Goal: Find specific page/section: Find specific page/section

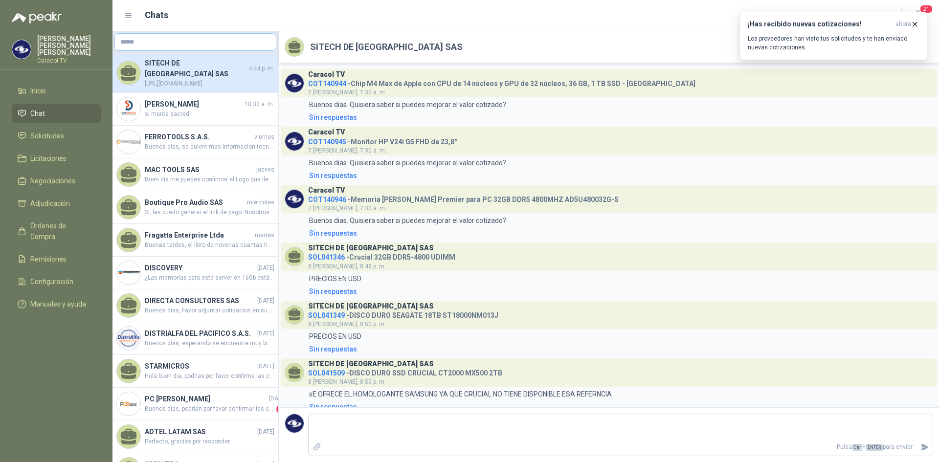
scroll to position [336, 0]
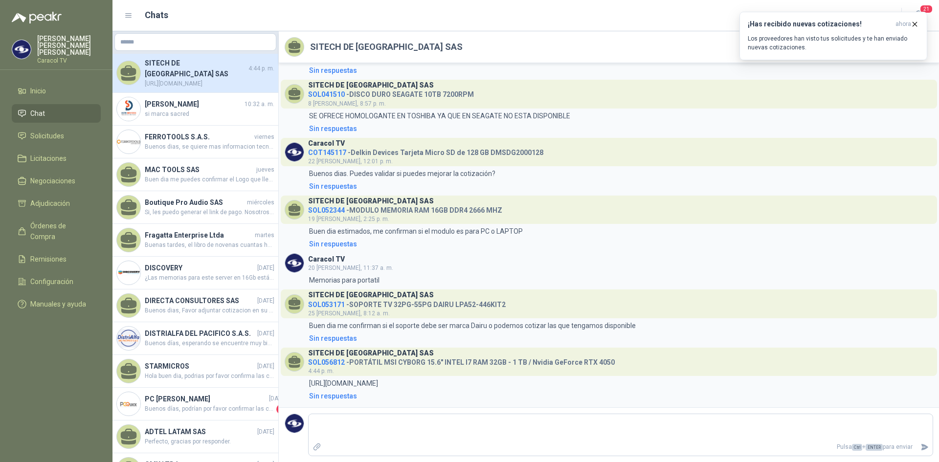
click at [29, 108] on li "Chat" at bounding box center [56, 113] width 77 height 11
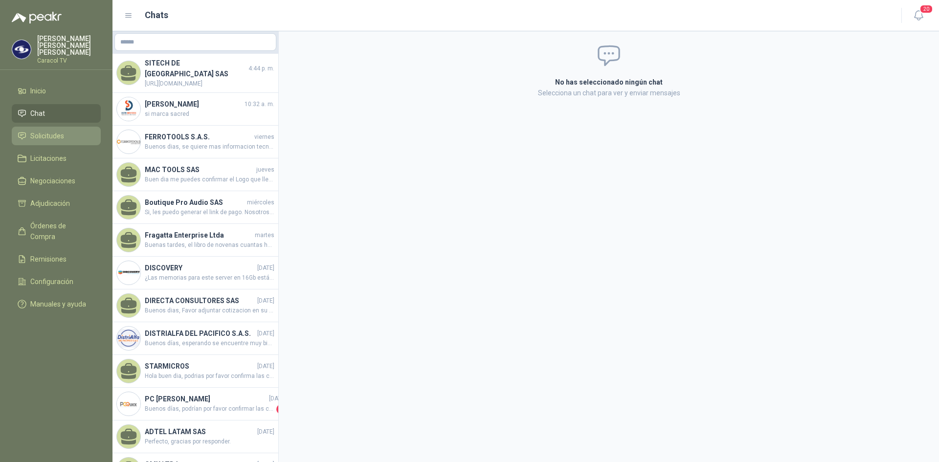
click at [41, 131] on span "Solicitudes" at bounding box center [47, 136] width 34 height 11
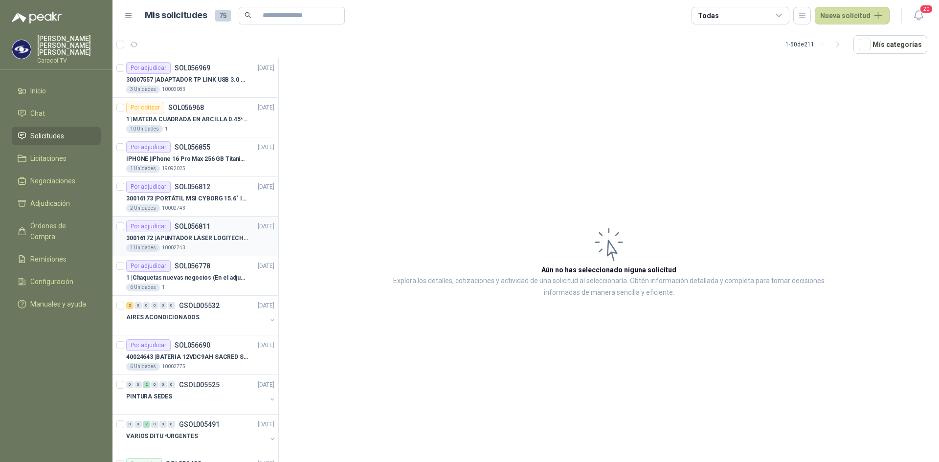
click at [207, 234] on p "30016172 | APUNTADOR LÁSER LOGITECH R400" at bounding box center [187, 238] width 122 height 9
click at [183, 238] on p "30016172 | APUNTADOR LÁSER LOGITECH R400" at bounding box center [187, 238] width 122 height 9
click at [264, 245] on div "1 Unidades 10002743" at bounding box center [200, 248] width 148 height 8
click at [234, 244] on div "30016172 | APUNTADOR LÁSER LOGITECH R400 1 Unidades 10002743" at bounding box center [200, 242] width 148 height 20
